Goal: Find contact information: Find contact information

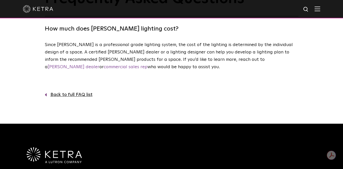
scroll to position [48, 0]
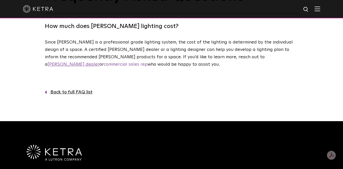
click at [100, 62] on link "[PERSON_NAME] dealer" at bounding box center [74, 64] width 52 height 5
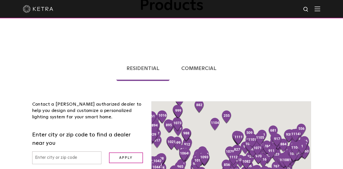
scroll to position [117, 0]
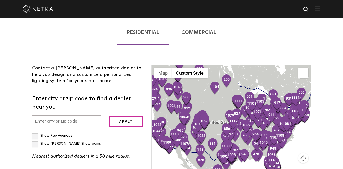
click at [65, 115] on input "text" at bounding box center [66, 121] width 69 height 13
click at [128, 99] on form "Enter city or zip code to find a dealer near you 92626 Apply" at bounding box center [88, 111] width 112 height 34
click at [127, 116] on input "Apply" at bounding box center [126, 121] width 34 height 11
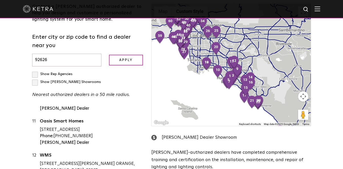
scroll to position [171, 0]
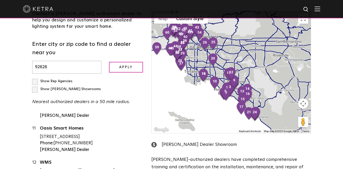
drag, startPoint x: 239, startPoint y: 101, endPoint x: 235, endPoint y: 106, distance: 6.5
click at [235, 106] on div at bounding box center [231, 72] width 159 height 122
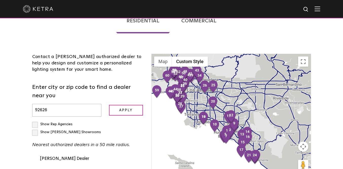
scroll to position [129, 0]
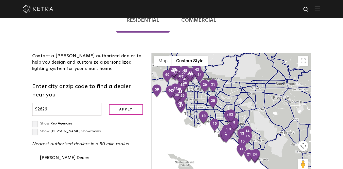
click at [303, 140] on button "Map camera controls" at bounding box center [304, 145] width 10 height 10
click at [291, 153] on button "Zoom out" at bounding box center [291, 158] width 10 height 10
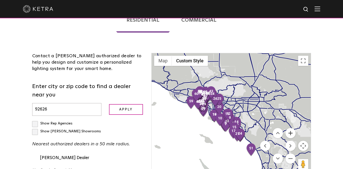
click at [291, 128] on button "Zoom in" at bounding box center [291, 133] width 10 height 10
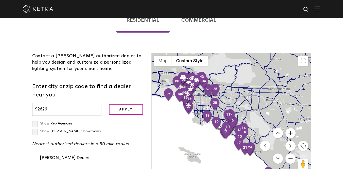
click at [291, 128] on button "Zoom in" at bounding box center [291, 133] width 10 height 10
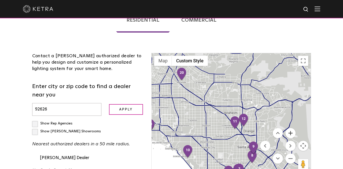
click at [291, 128] on button "Zoom in" at bounding box center [291, 133] width 10 height 10
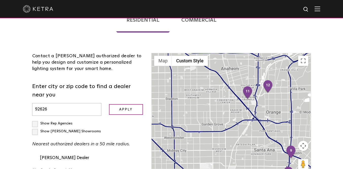
drag, startPoint x: 242, startPoint y: 107, endPoint x: 232, endPoint y: 25, distance: 82.3
click at [232, 38] on div "Contact a [PERSON_NAME] authorized dealer to help you design and customize a pe…" at bounding box center [171, 152] width 287 height 229
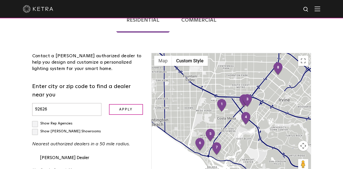
drag, startPoint x: 222, startPoint y: 105, endPoint x: 230, endPoint y: 70, distance: 36.7
click at [230, 70] on div at bounding box center [231, 114] width 159 height 122
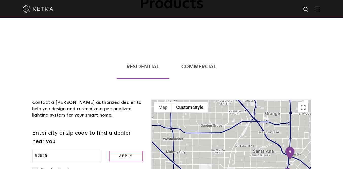
scroll to position [92, 0]
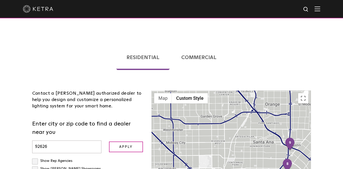
click at [62, 140] on input "92626" at bounding box center [66, 146] width 69 height 13
type input "97124"
click at [129, 141] on input "Apply" at bounding box center [126, 146] width 34 height 11
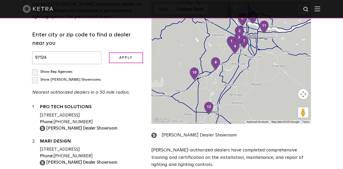
scroll to position [178, 0]
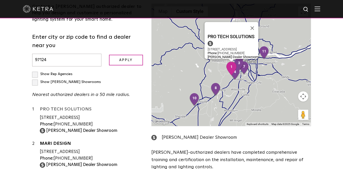
click at [63, 107] on link "PRO TECH SOLUTIONS" at bounding box center [92, 110] width 104 height 6
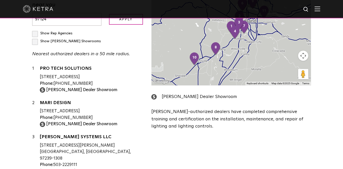
scroll to position [218, 0]
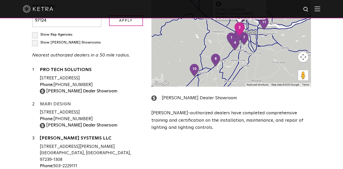
click at [58, 102] on link "MARI DESIGN" at bounding box center [92, 105] width 104 height 6
